Goal: Task Accomplishment & Management: Manage account settings

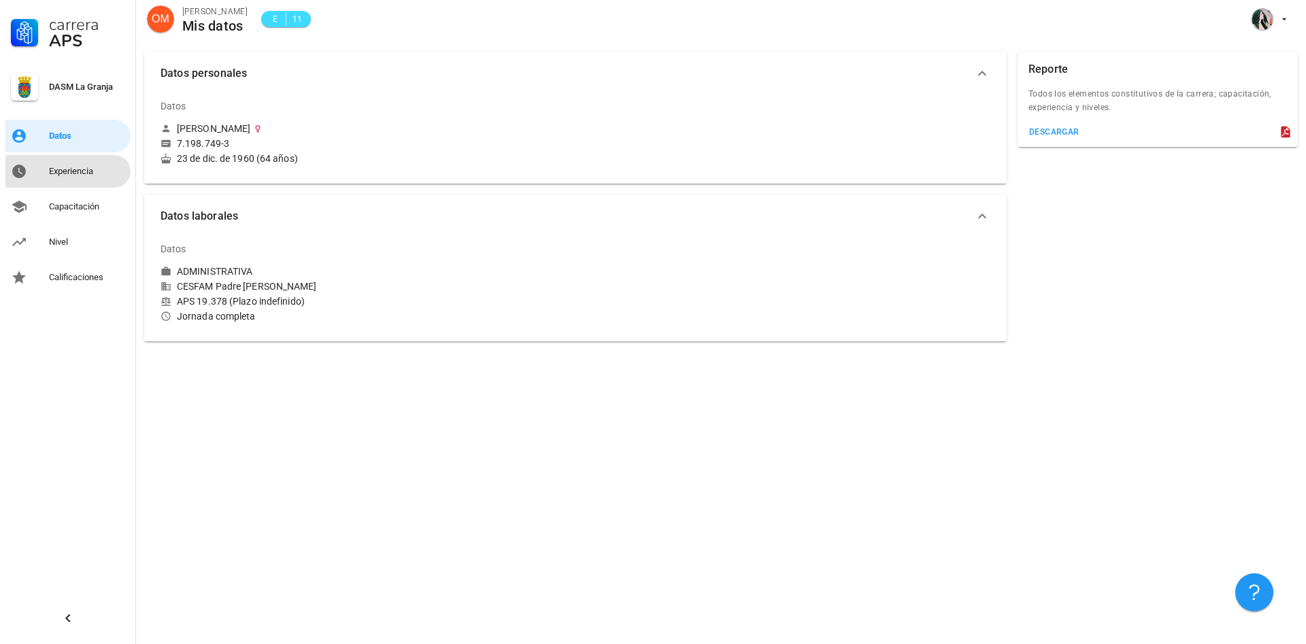
click at [88, 176] on div "Experiencia" at bounding box center [87, 171] width 76 height 11
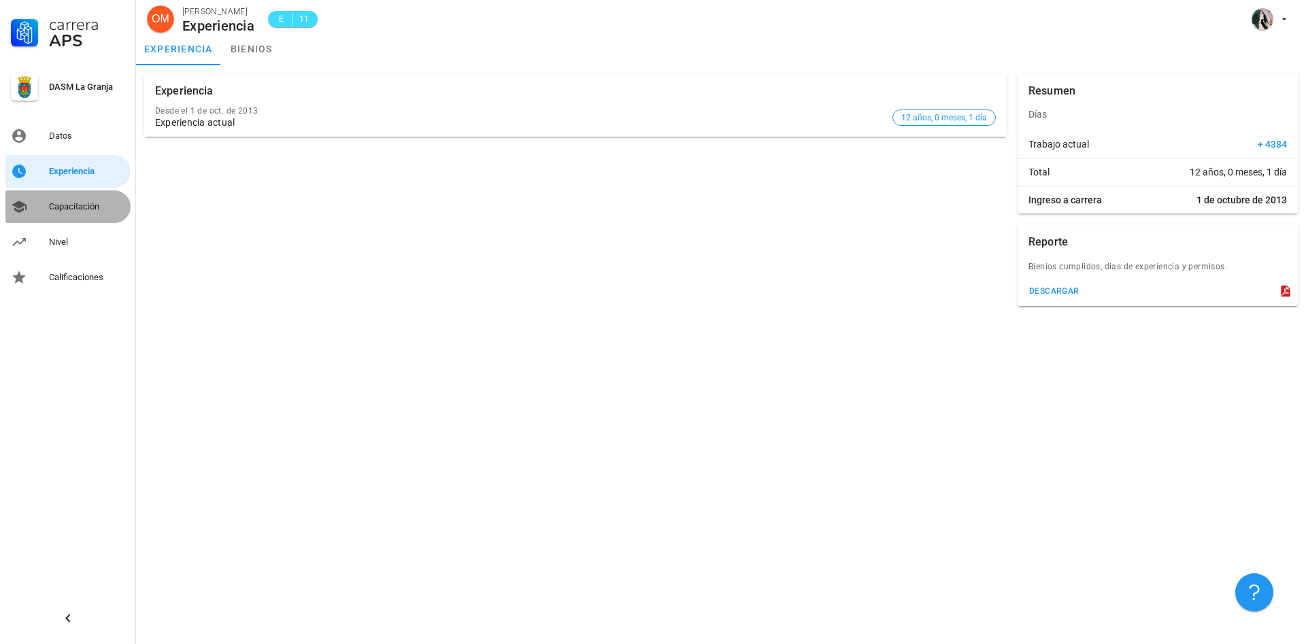
click at [89, 208] on div "Capacitación" at bounding box center [87, 206] width 76 height 11
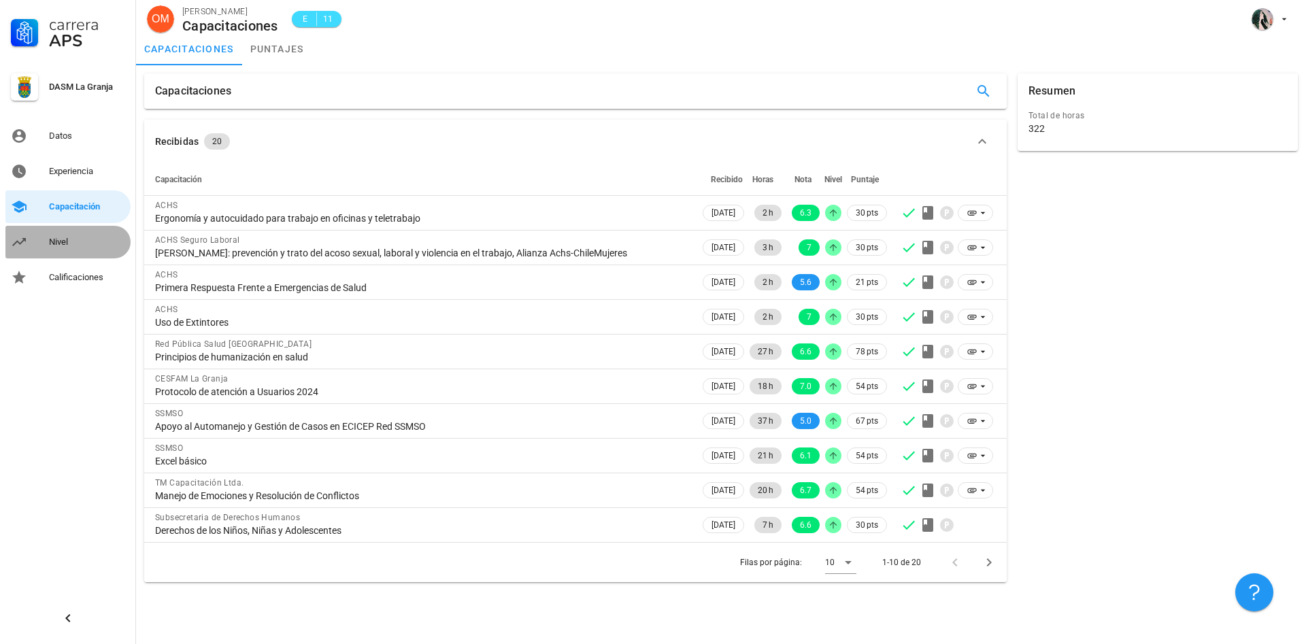
click at [67, 238] on div "Nivel" at bounding box center [87, 242] width 76 height 11
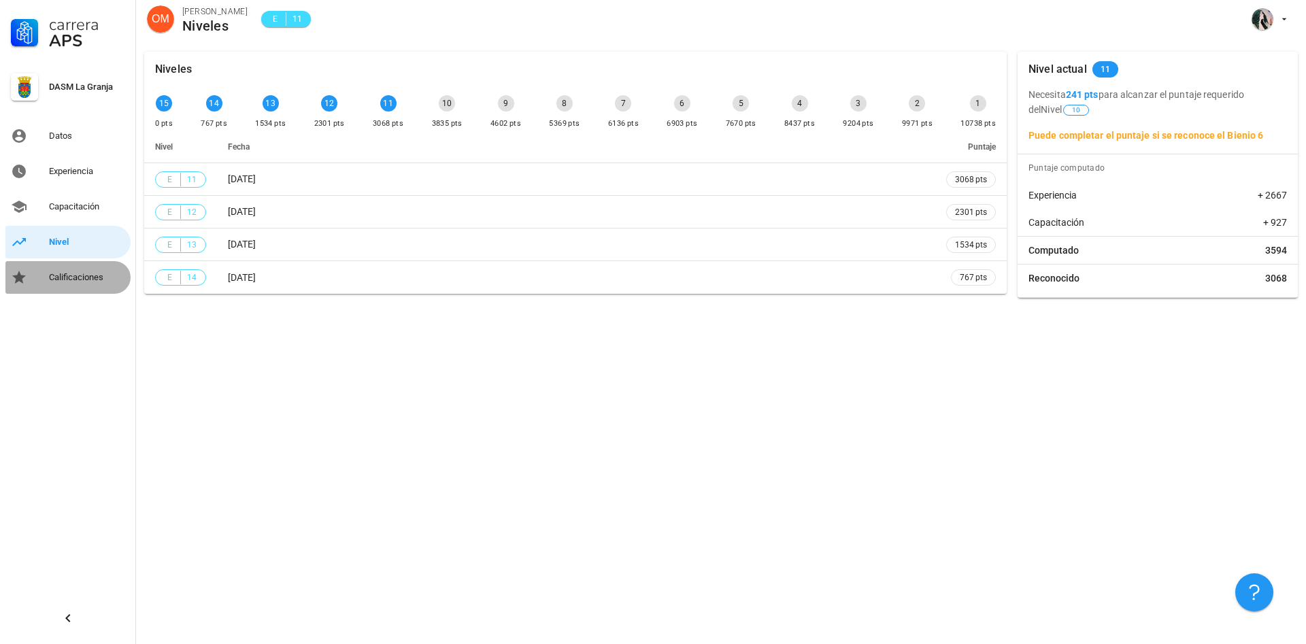
click at [86, 278] on div "Calificaciones" at bounding box center [87, 277] width 76 height 11
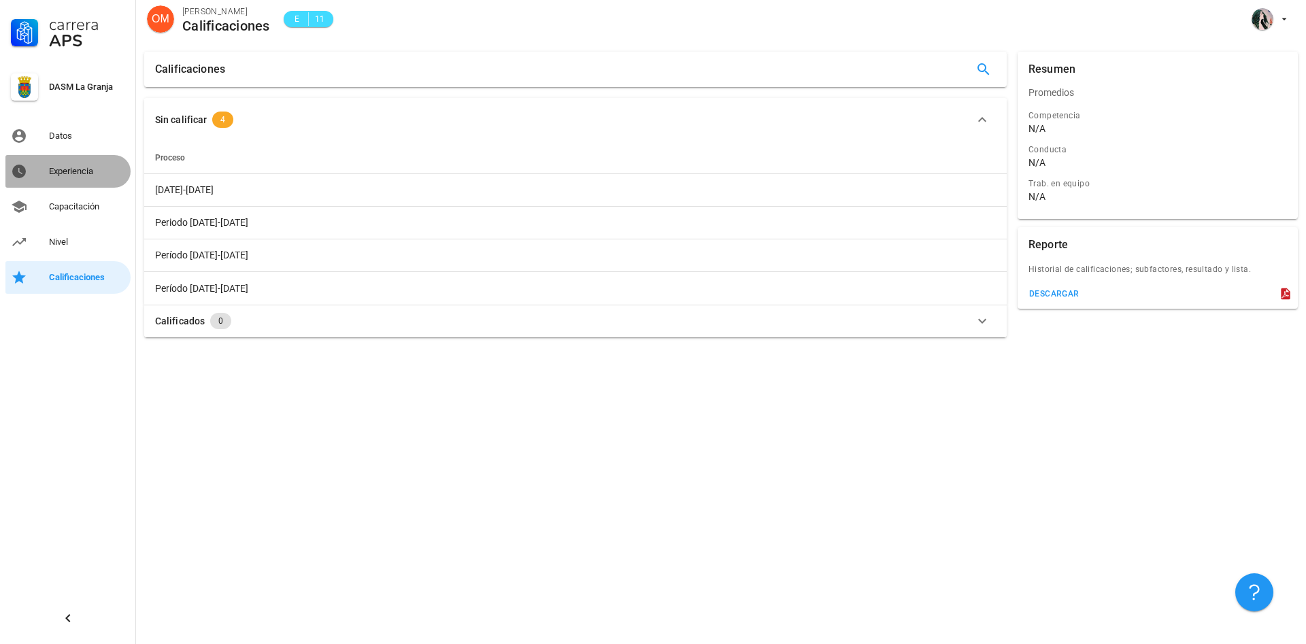
click at [72, 173] on div "Experiencia" at bounding box center [87, 171] width 76 height 11
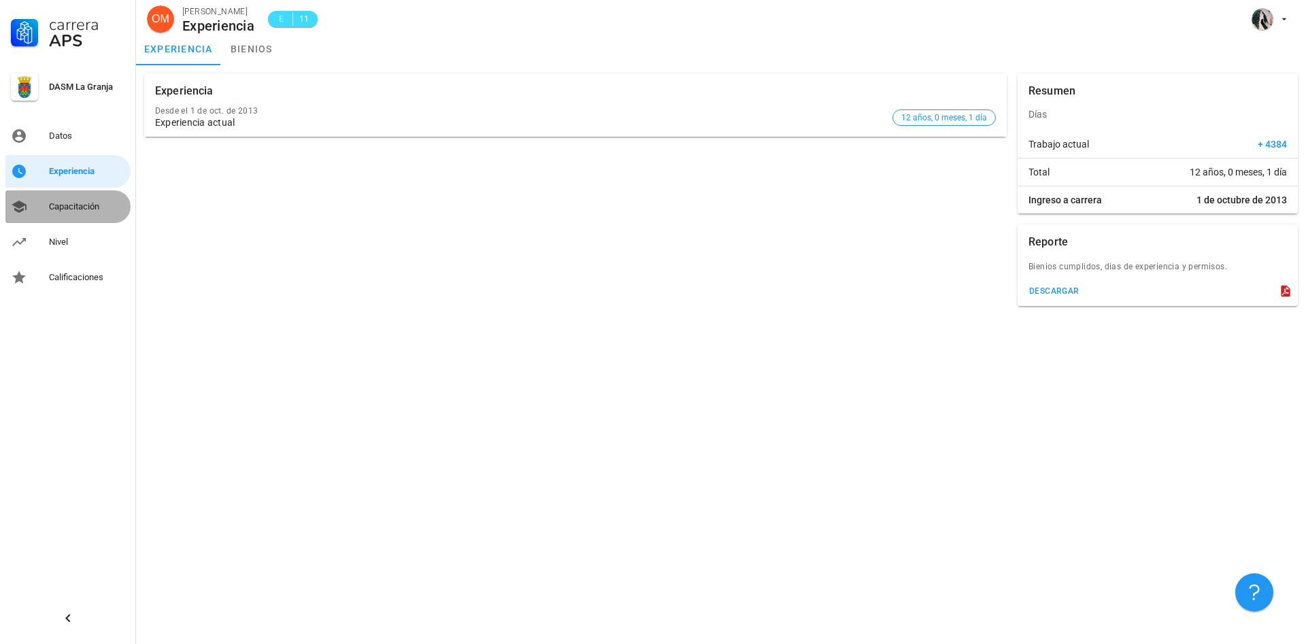
click at [74, 201] on div "Capacitación" at bounding box center [87, 206] width 76 height 11
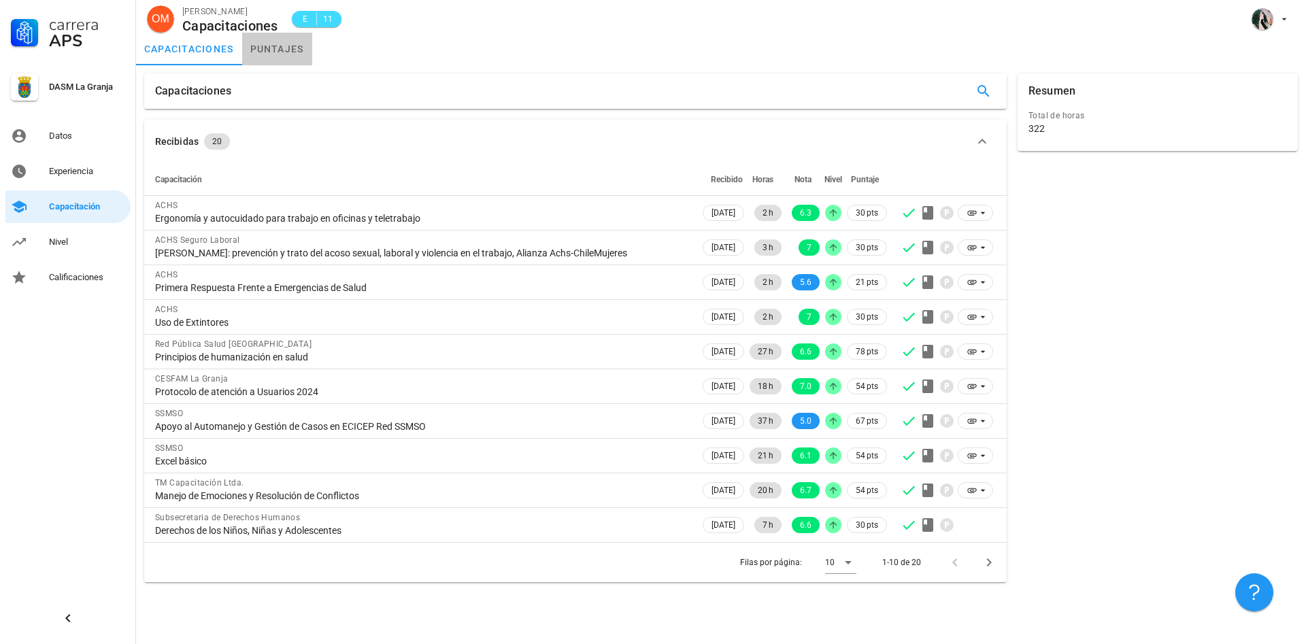
click at [291, 44] on link "puntajes" at bounding box center [277, 49] width 70 height 33
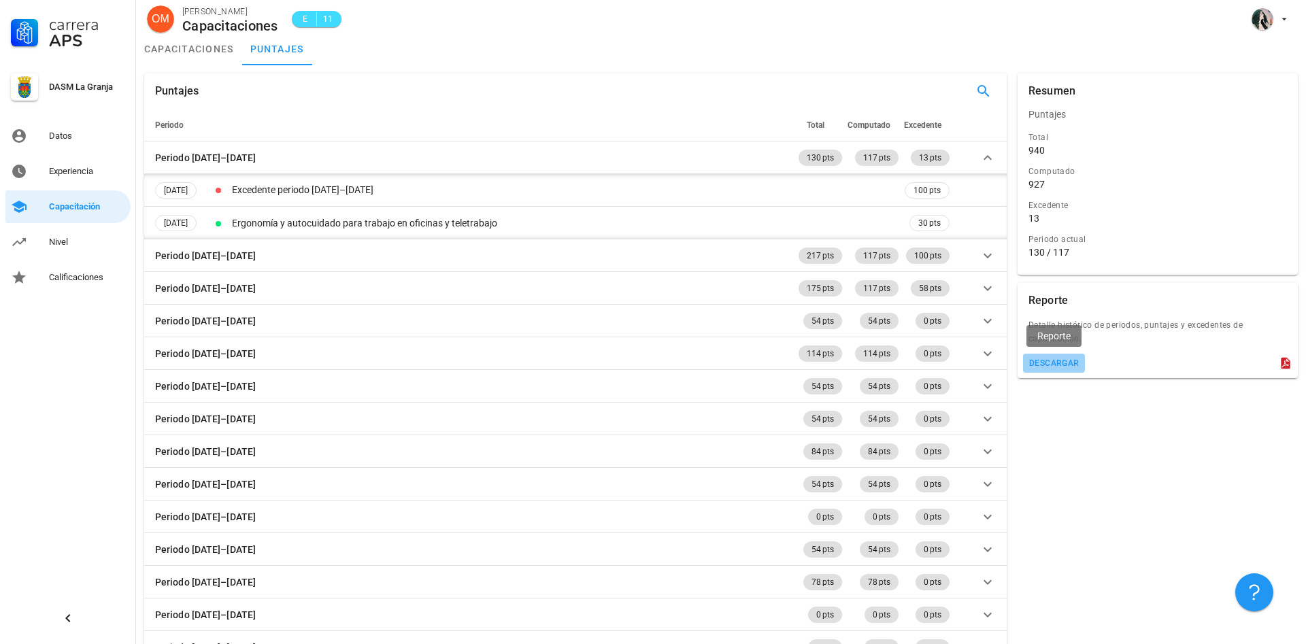
click at [1055, 363] on div "descargar" at bounding box center [1054, 364] width 51 height 10
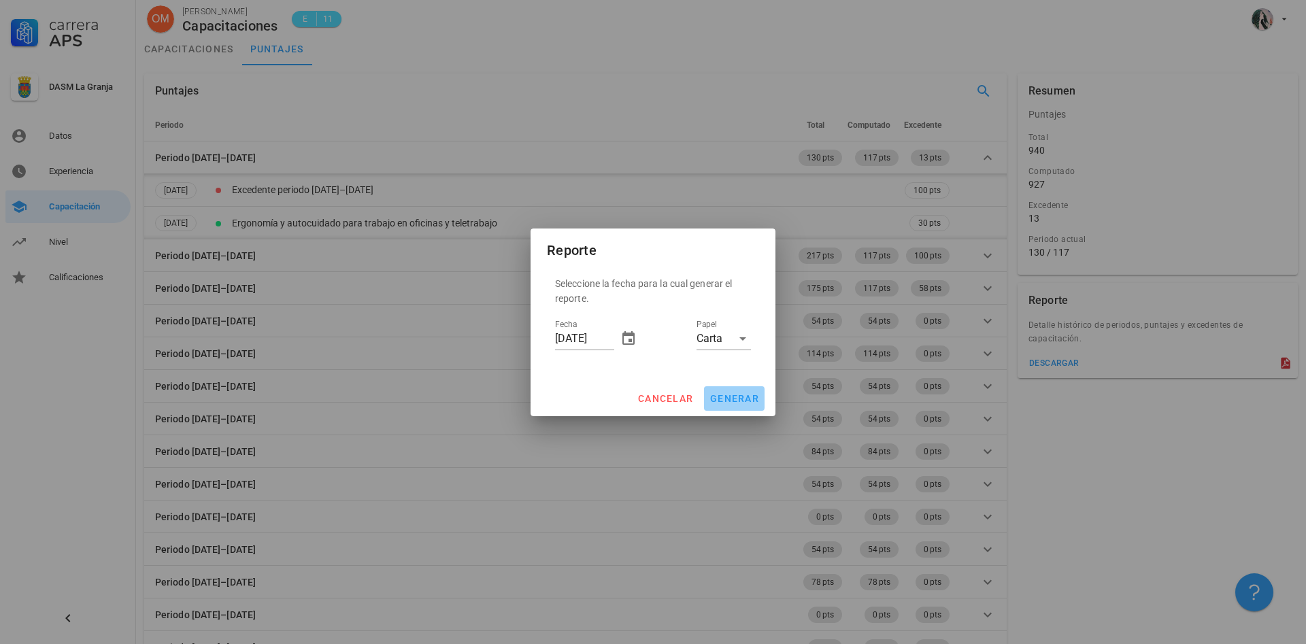
click at [744, 393] on span "generar" at bounding box center [735, 398] width 50 height 11
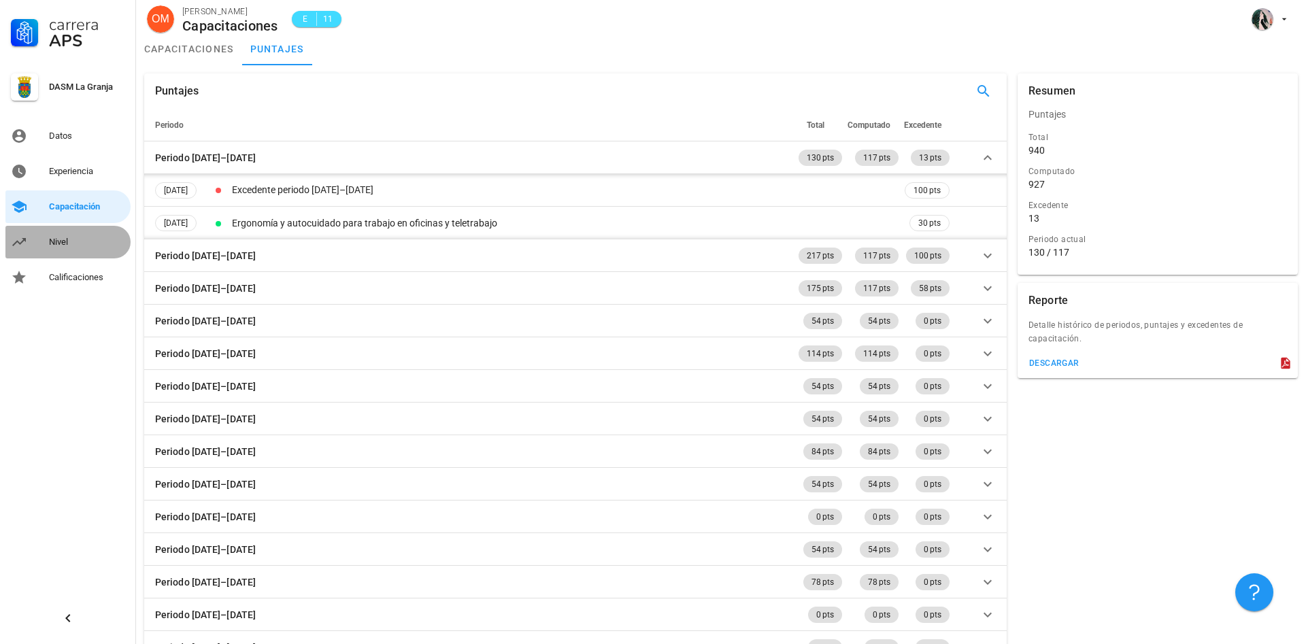
click at [67, 236] on div "Nivel" at bounding box center [87, 242] width 76 height 22
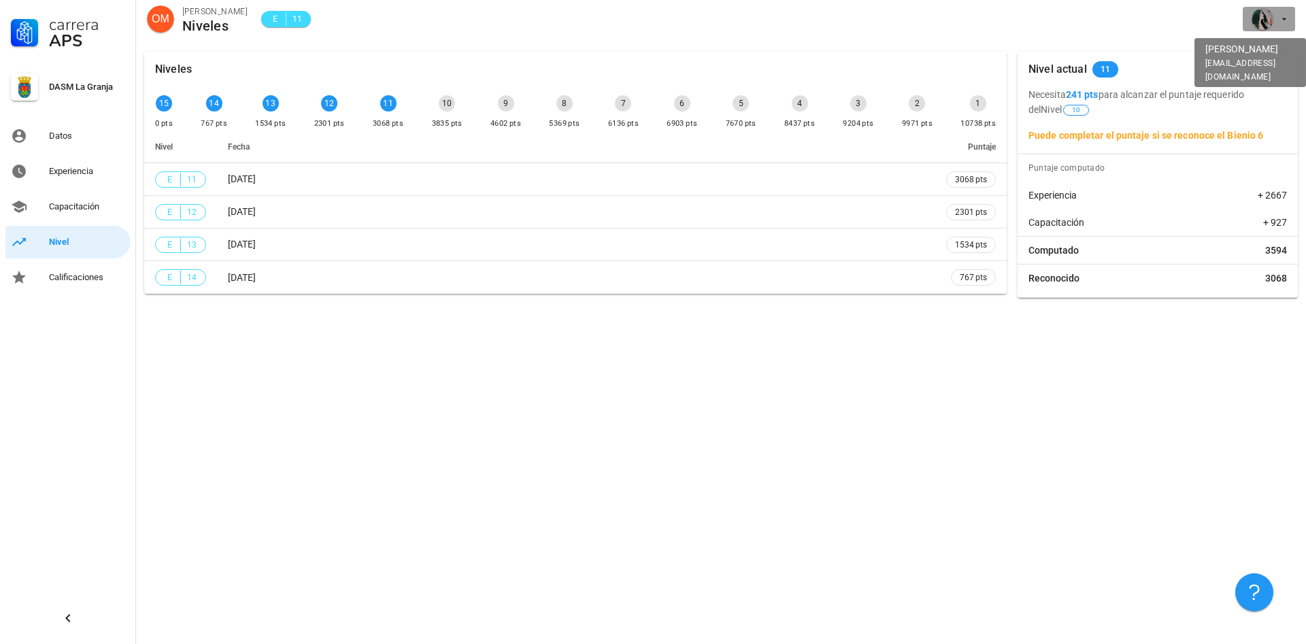
click at [1268, 22] on div "avatar" at bounding box center [1263, 19] width 22 height 22
click at [1270, 50] on div "Salir" at bounding box center [1277, 52] width 22 height 27
